Goal: Complete application form

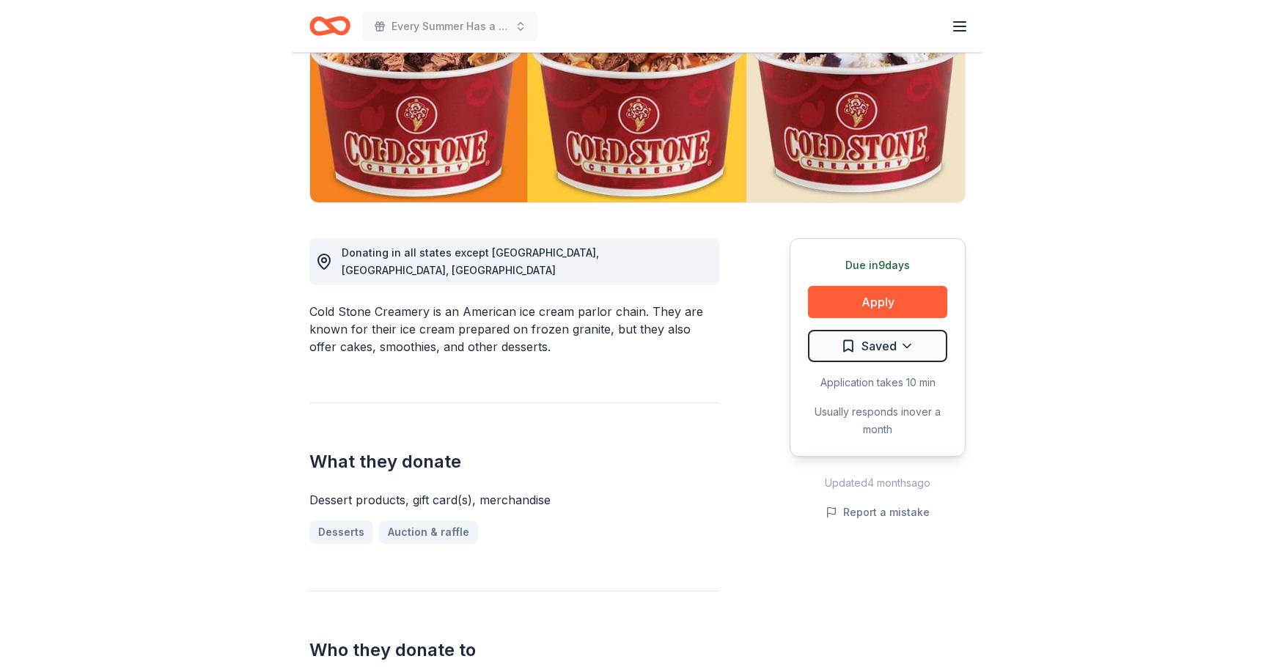
scroll to position [220, 0]
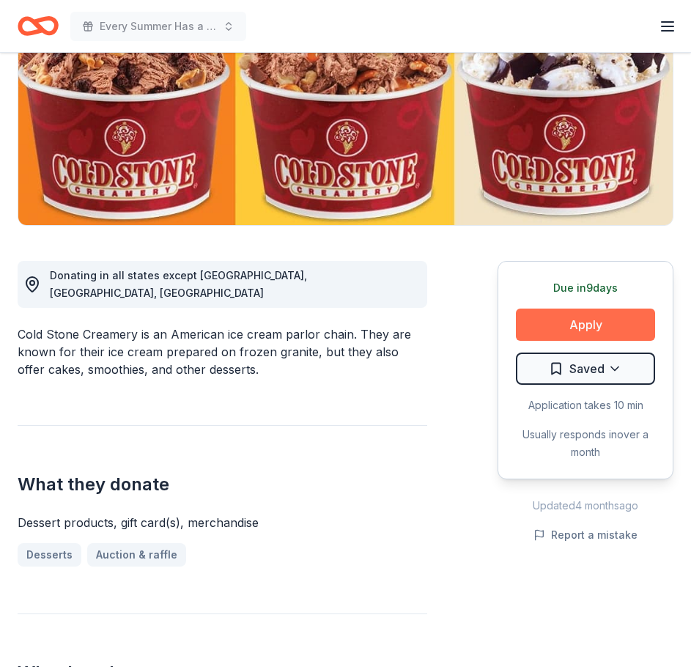
click at [570, 327] on button "Apply" at bounding box center [585, 325] width 139 height 32
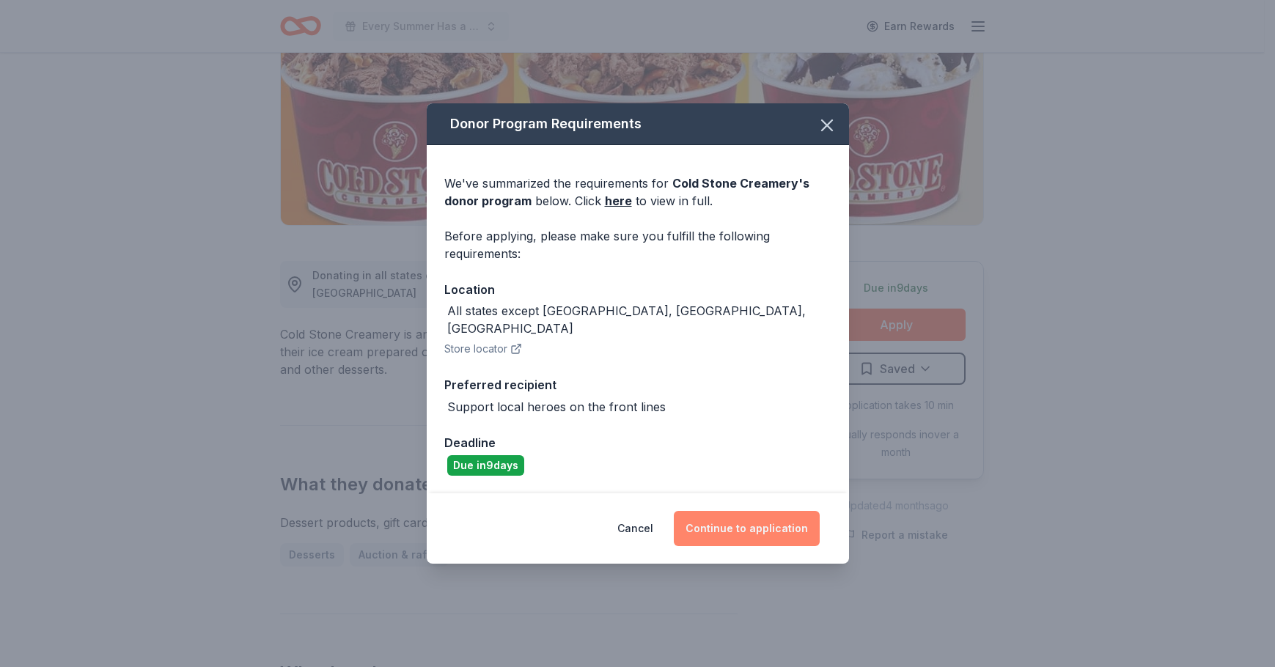
click at [691, 513] on button "Continue to application" at bounding box center [747, 528] width 146 height 35
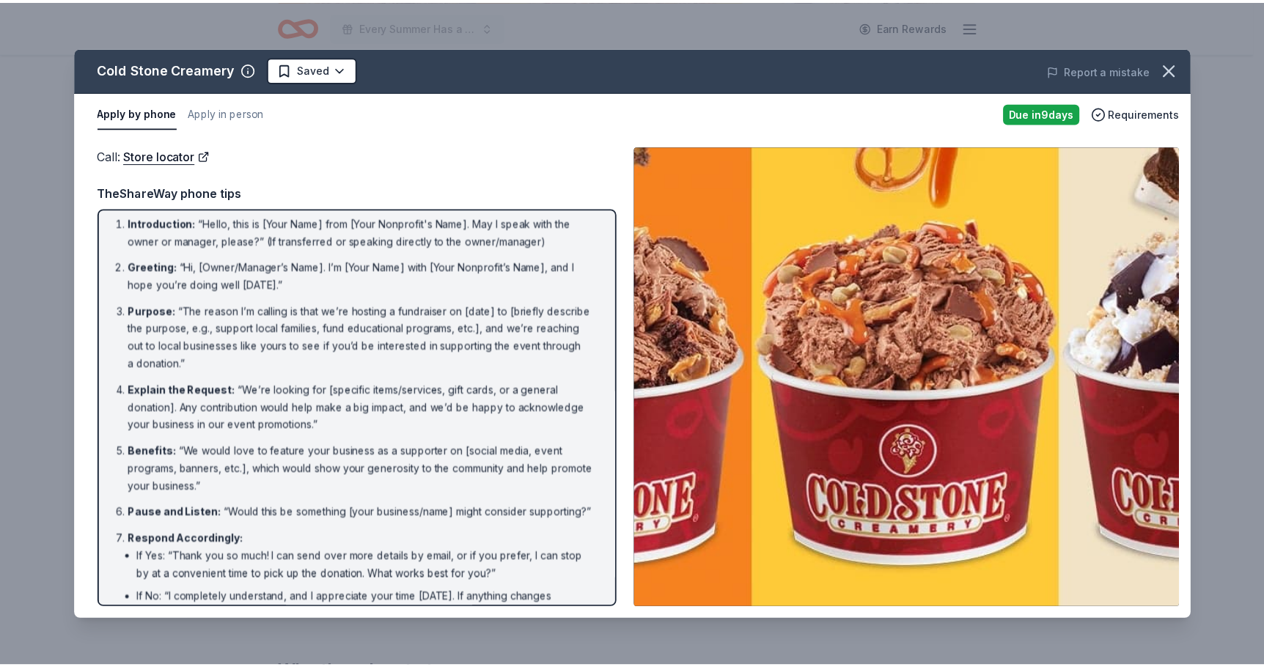
scroll to position [0, 0]
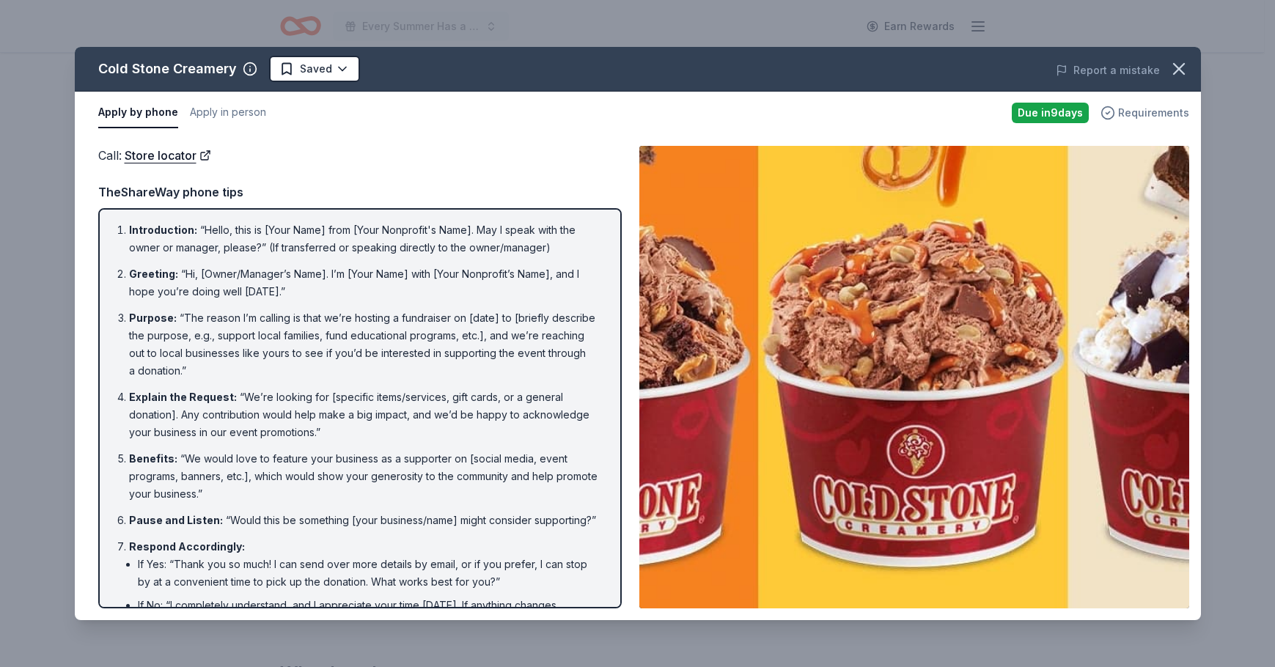
click at [691, 111] on span "Requirements" at bounding box center [1153, 113] width 71 height 18
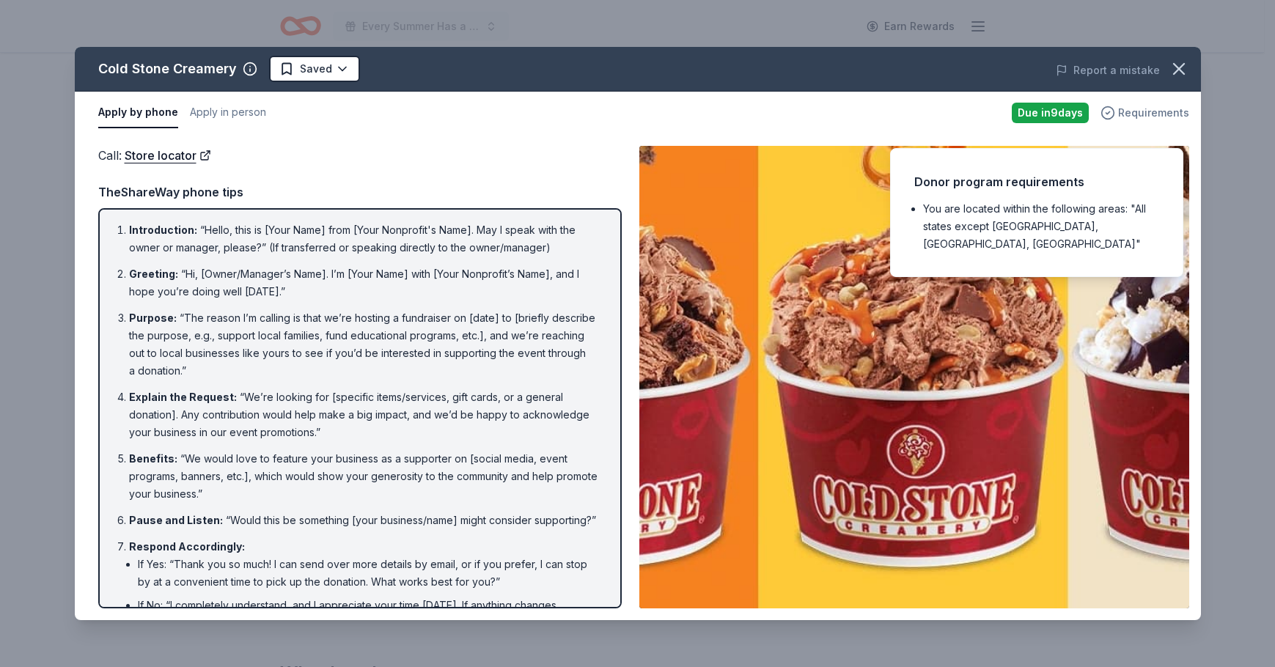
click at [691, 114] on span "Requirements" at bounding box center [1153, 113] width 71 height 18
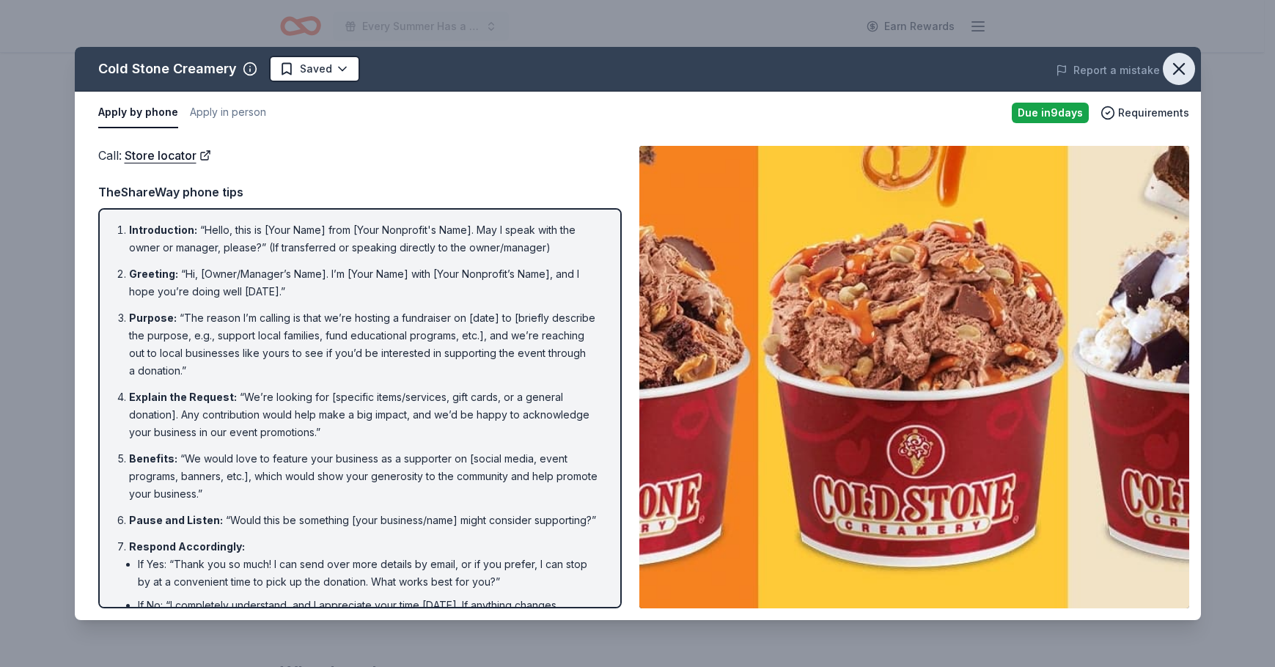
click at [691, 65] on icon "button" at bounding box center [1179, 69] width 21 height 21
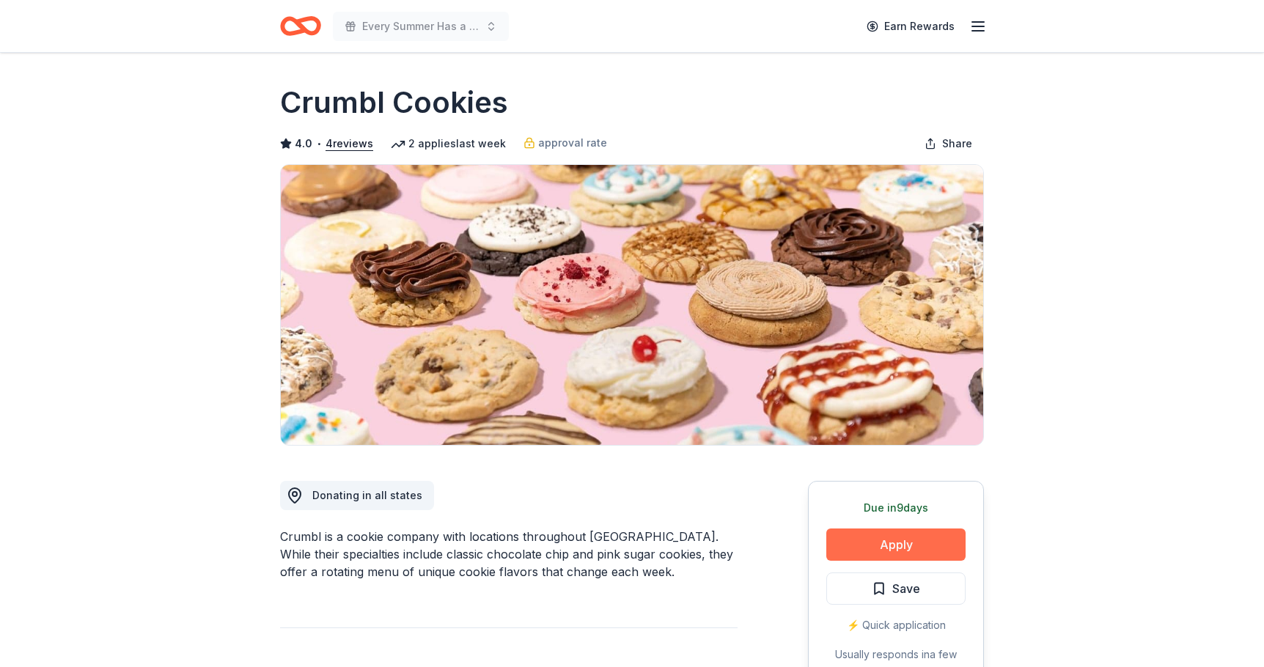
click at [902, 537] on button "Apply" at bounding box center [895, 545] width 139 height 32
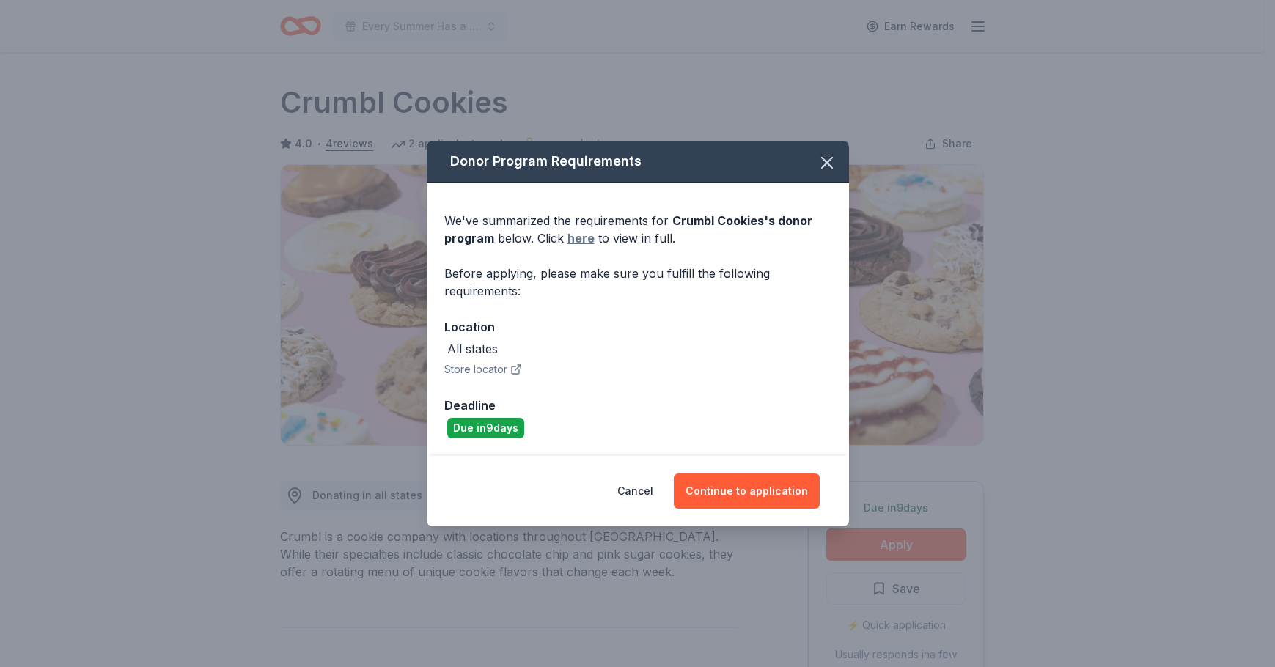
click at [583, 238] on link "here" at bounding box center [580, 238] width 27 height 18
